Goal: Task Accomplishment & Management: Use online tool/utility

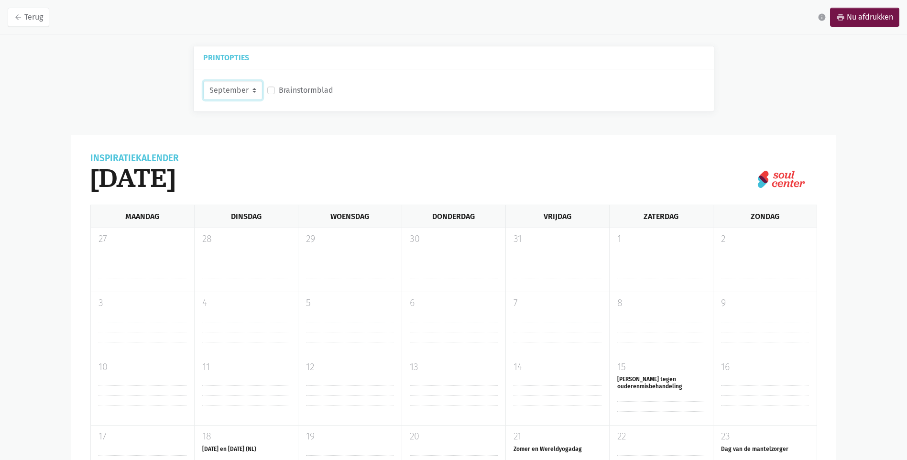
click at [251, 91] on select "September Oktober November December" at bounding box center [232, 90] width 59 height 19
click at [203, 81] on select "September Oktober November December" at bounding box center [232, 90] width 59 height 19
click at [32, 19] on link "arrow_back Terug" at bounding box center [29, 17] width 42 height 19
click at [253, 92] on select "September Oktober November December" at bounding box center [232, 90] width 59 height 19
select select "10-2025"
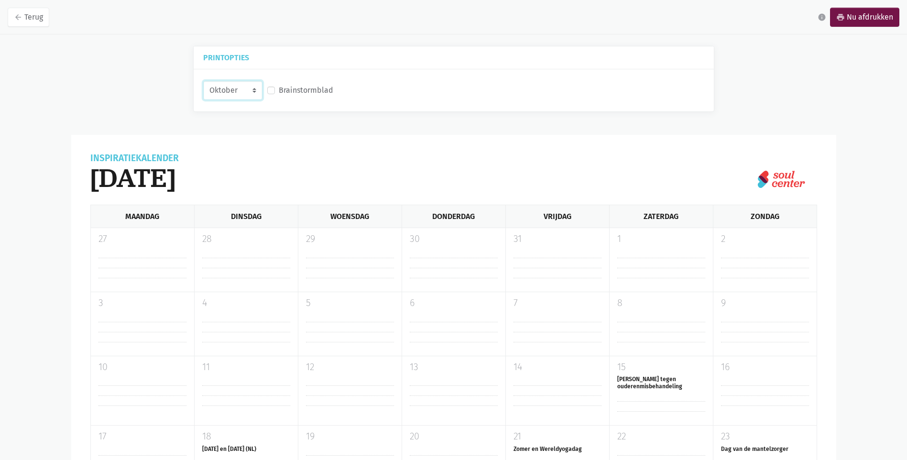
click at [203, 81] on select "September Oktober November December" at bounding box center [232, 90] width 59 height 19
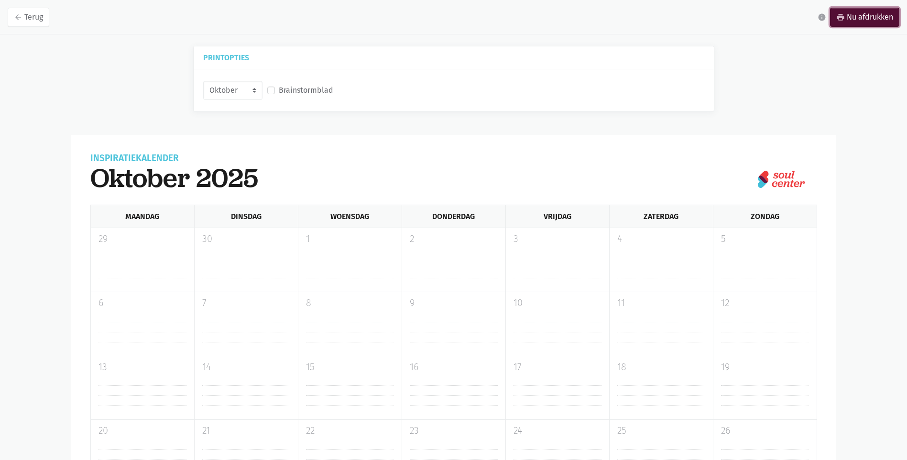
click at [855, 21] on link "print Nu afdrukken" at bounding box center [864, 17] width 69 height 19
click at [868, 13] on link "print Nu afdrukken" at bounding box center [864, 17] width 69 height 19
click at [872, 24] on link "print Nu afdrukken" at bounding box center [864, 17] width 69 height 19
